Goal: Transaction & Acquisition: Book appointment/travel/reservation

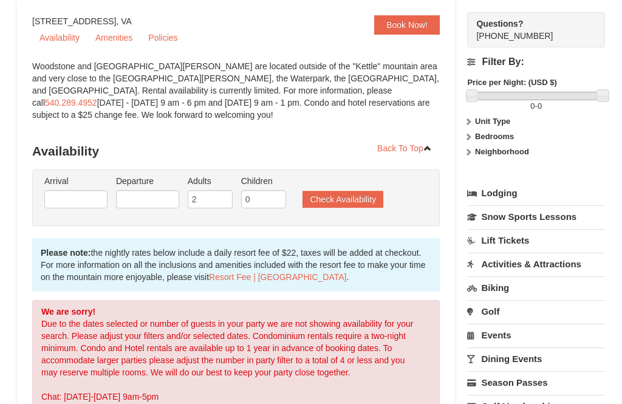
scroll to position [114, 0]
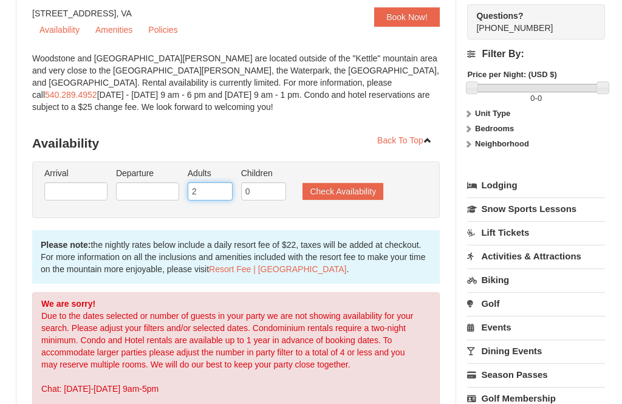
click at [221, 189] on input "2" at bounding box center [210, 191] width 45 height 18
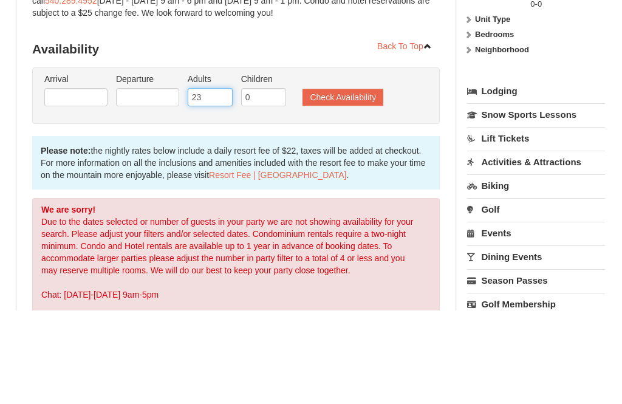
type input "2"
type input "3"
click at [363, 183] on button "Check Availability" at bounding box center [343, 191] width 81 height 17
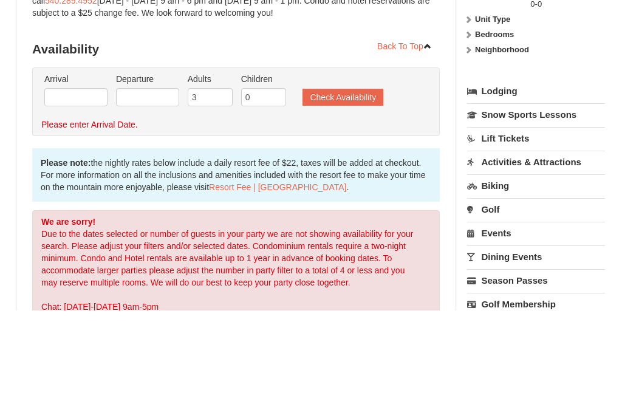
scroll to position [208, 0]
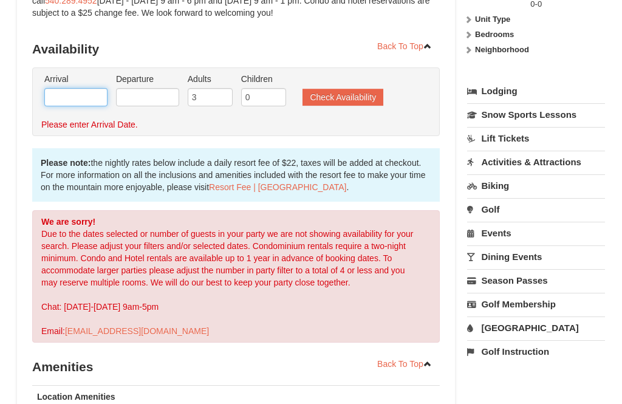
click at [81, 92] on input "text" at bounding box center [75, 97] width 63 height 18
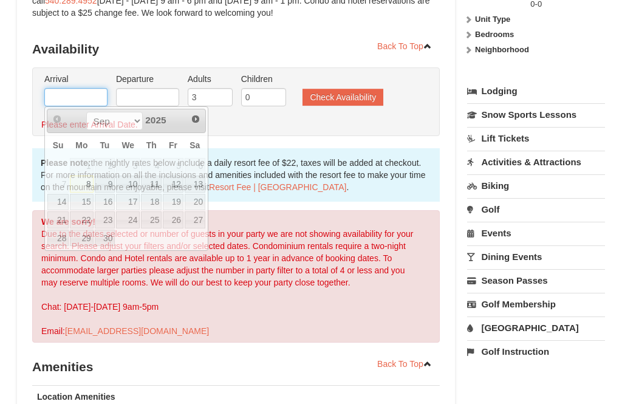
scroll to position [208, 0]
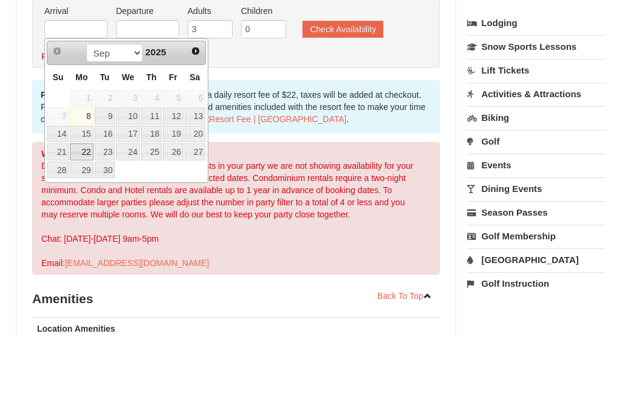
click at [84, 212] on link "22" at bounding box center [81, 220] width 23 height 17
type input "09/22/2025"
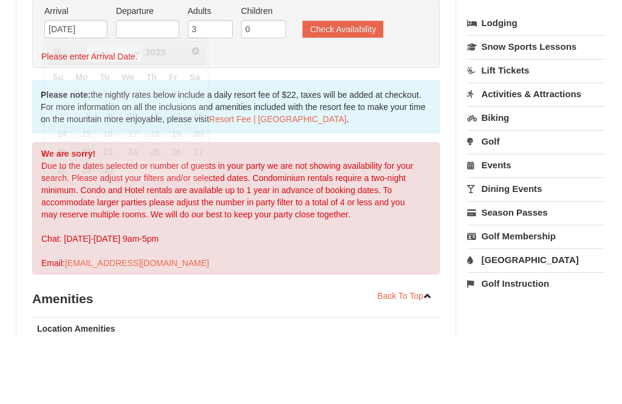
scroll to position [276, 0]
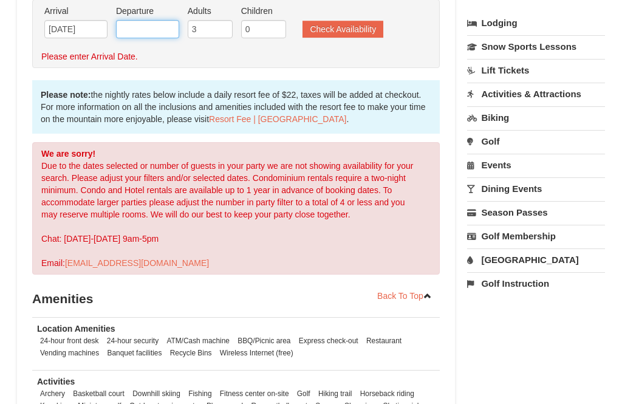
click at [160, 28] on input "text" at bounding box center [147, 29] width 63 height 18
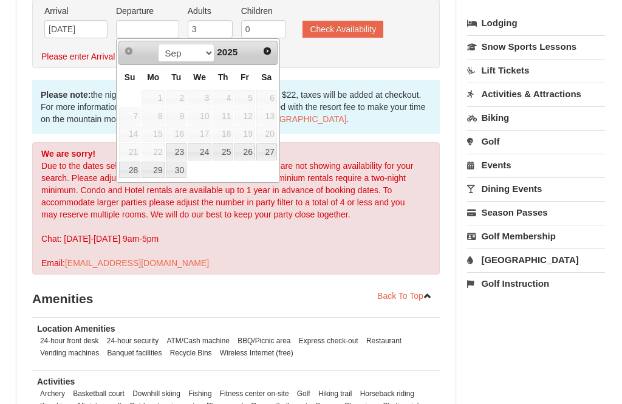
click at [182, 150] on link "23" at bounding box center [176, 151] width 21 height 17
type input "[DATE]"
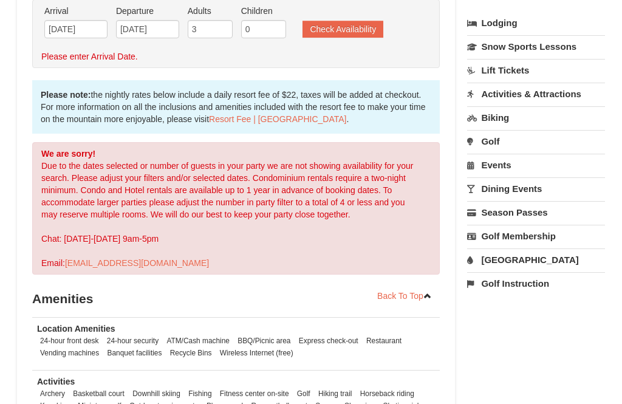
click at [354, 27] on button "Check Availability" at bounding box center [343, 29] width 81 height 17
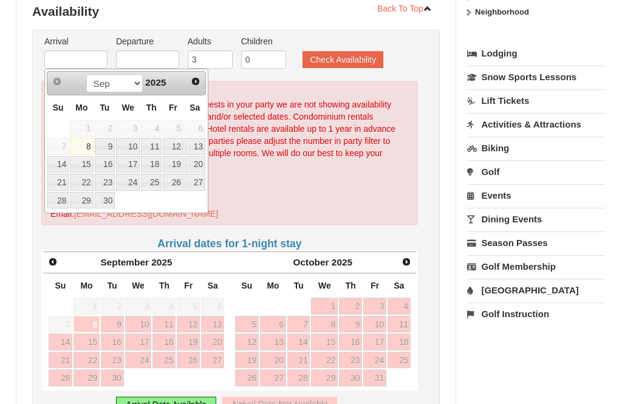
scroll to position [246, 0]
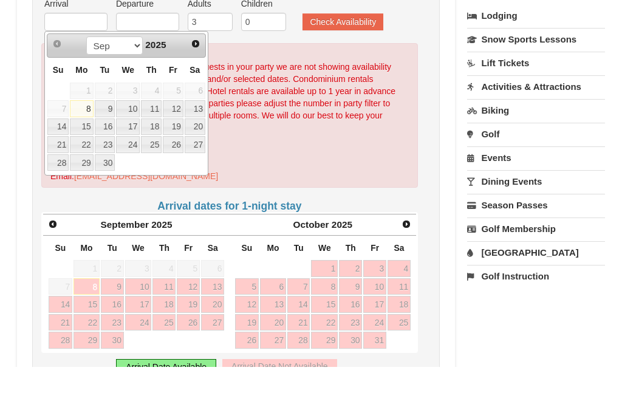
click at [111, 174] on link "23" at bounding box center [105, 182] width 21 height 17
type input "[DATE]"
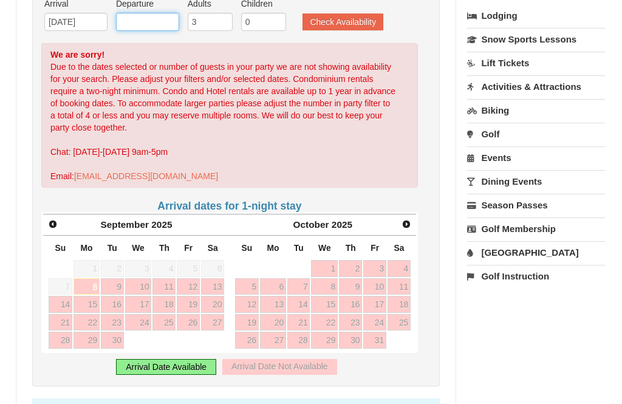
click at [162, 25] on input "text" at bounding box center [147, 22] width 63 height 18
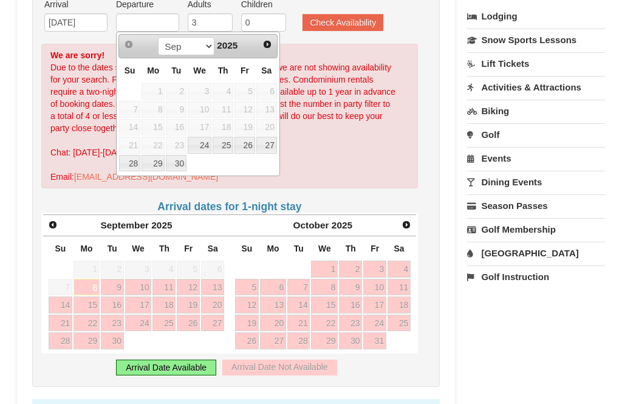
click at [232, 144] on link "25" at bounding box center [223, 145] width 21 height 17
type input "[DATE]"
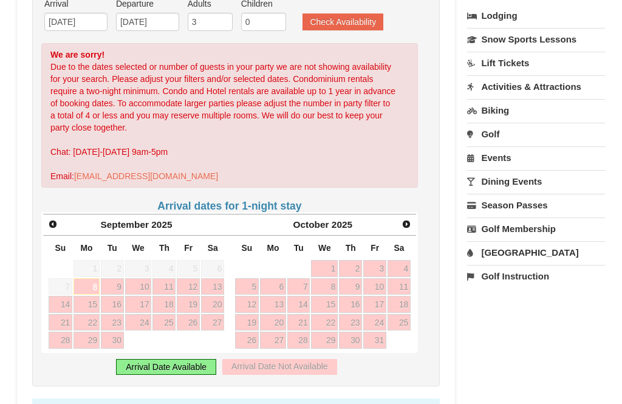
scroll to position [284, 0]
click at [344, 21] on button "Check Availability" at bounding box center [343, 21] width 81 height 17
